Goal: Check status: Check status

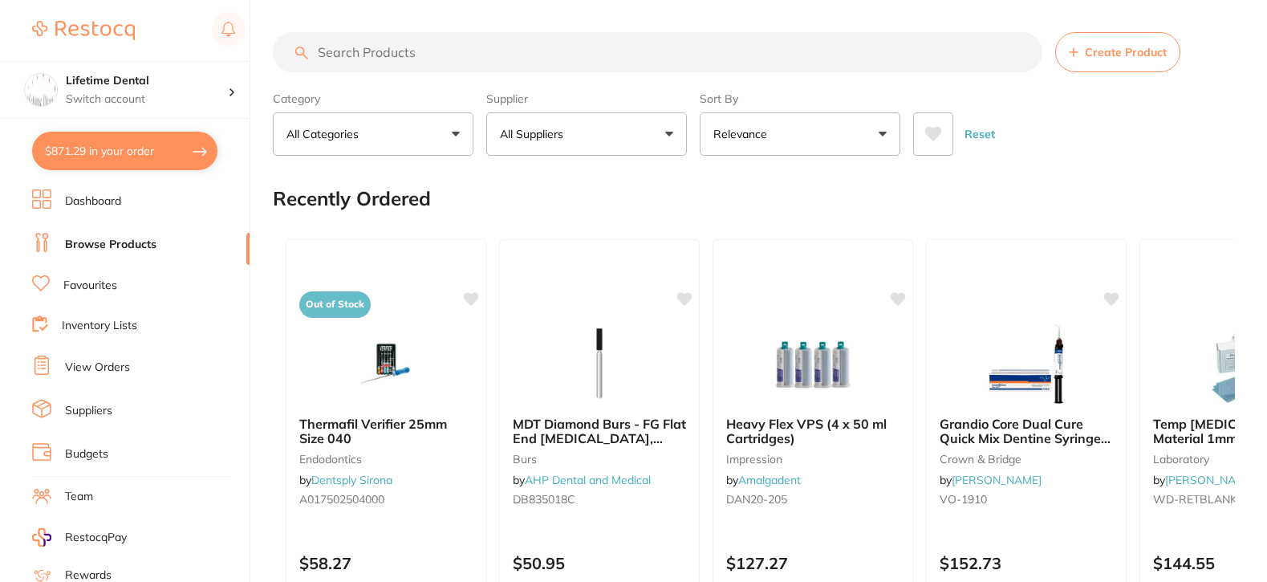
click at [109, 245] on link "Browse Products" at bounding box center [110, 245] width 91 height 16
click at [100, 200] on link "Dashboard" at bounding box center [93, 201] width 56 height 16
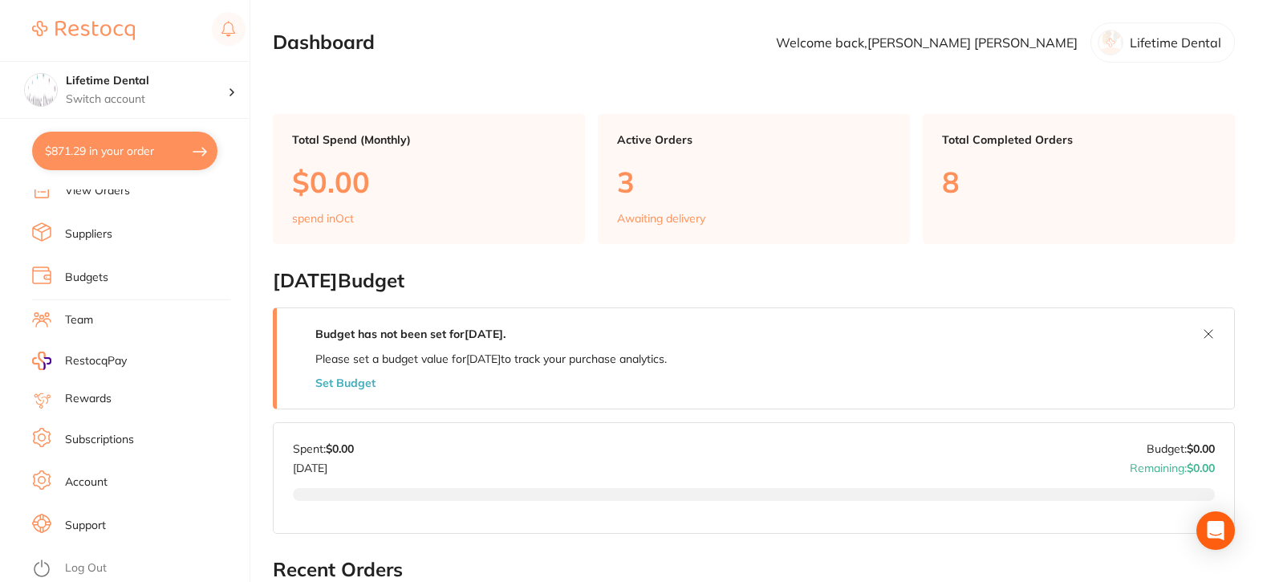
scroll to position [96, 0]
click at [108, 270] on link "View Orders" at bounding box center [97, 271] width 65 height 16
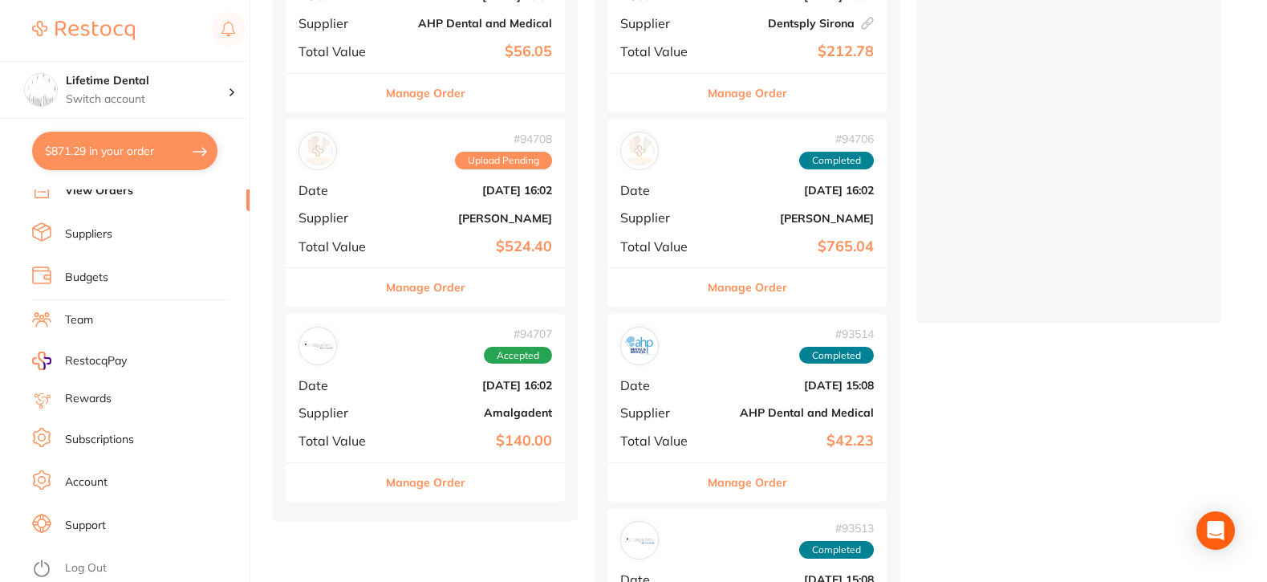
scroll to position [321, 0]
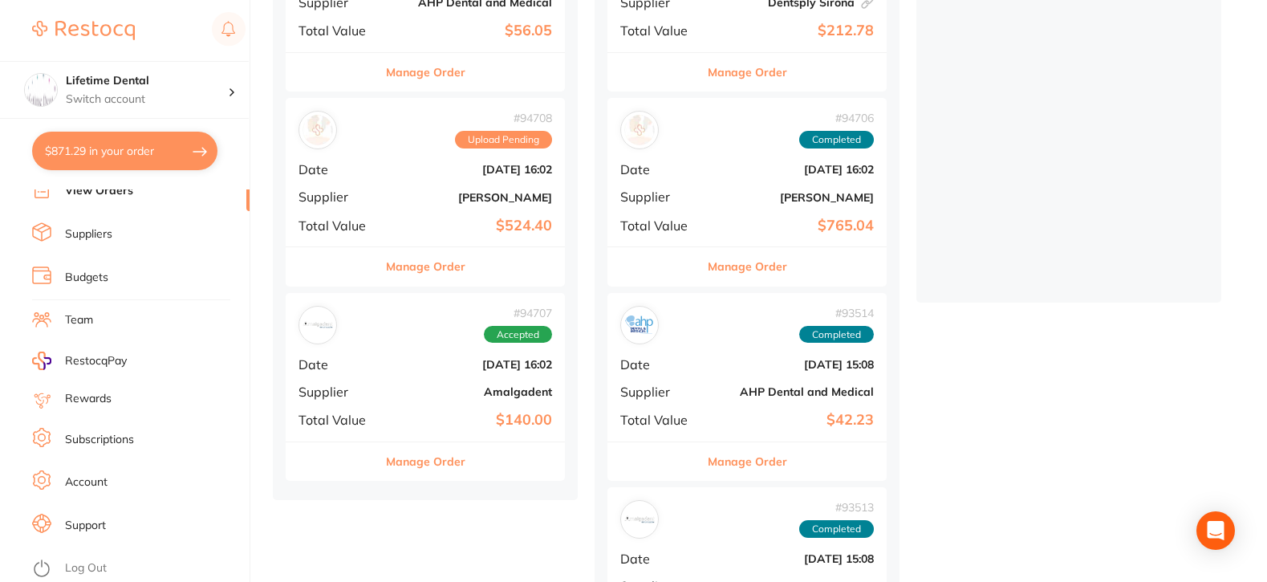
click at [432, 191] on b "[PERSON_NAME]" at bounding box center [471, 197] width 160 height 13
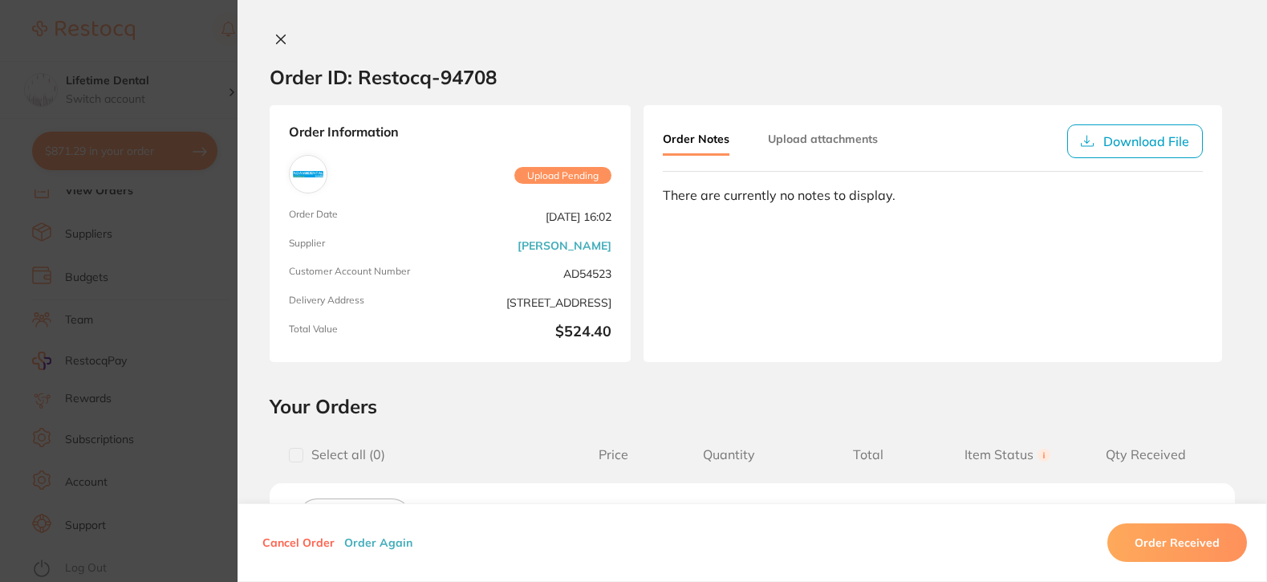
click at [278, 33] on icon at bounding box center [280, 39] width 13 height 13
